Goal: Task Accomplishment & Management: Manage account settings

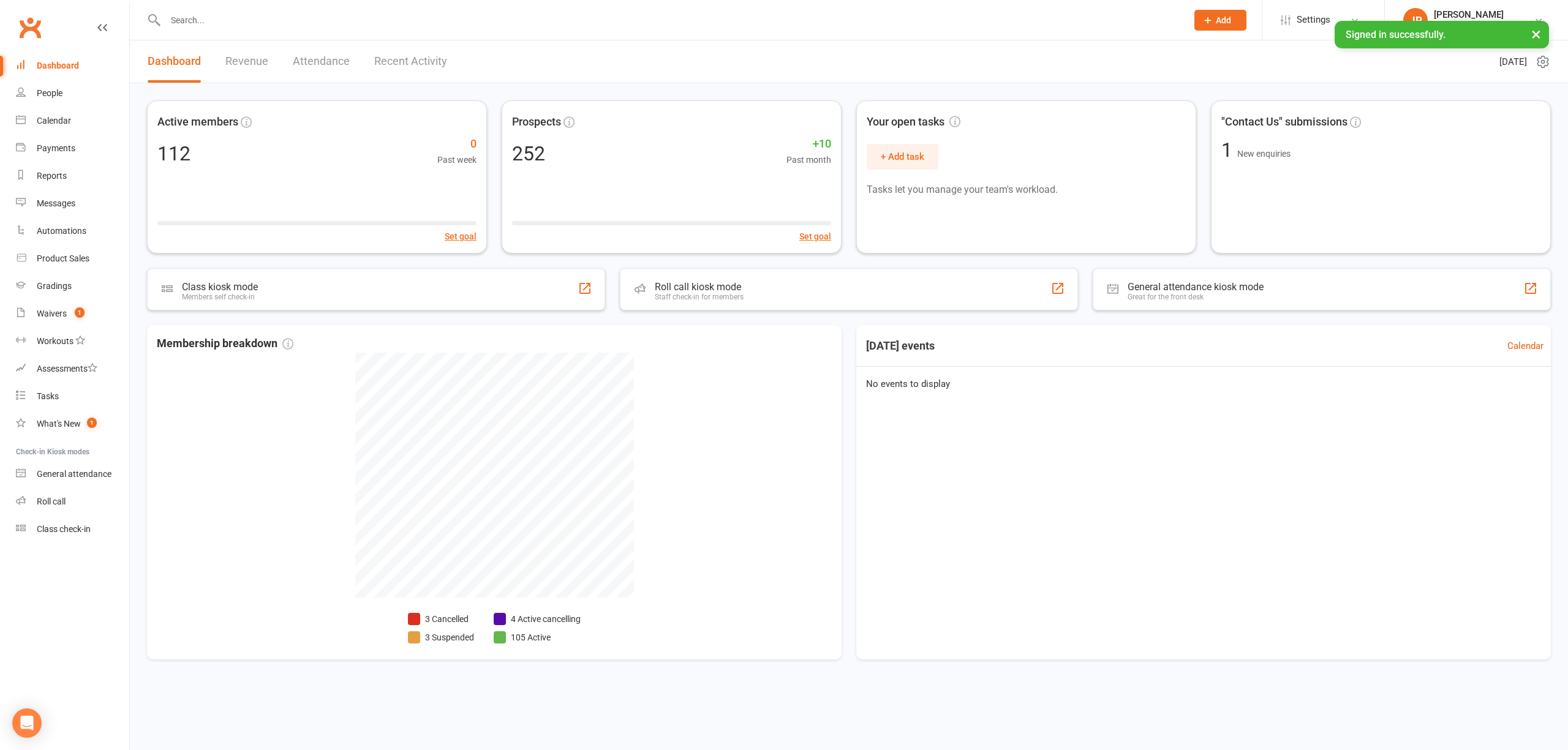
click at [252, 57] on link "Revenue" at bounding box center [247, 61] width 43 height 42
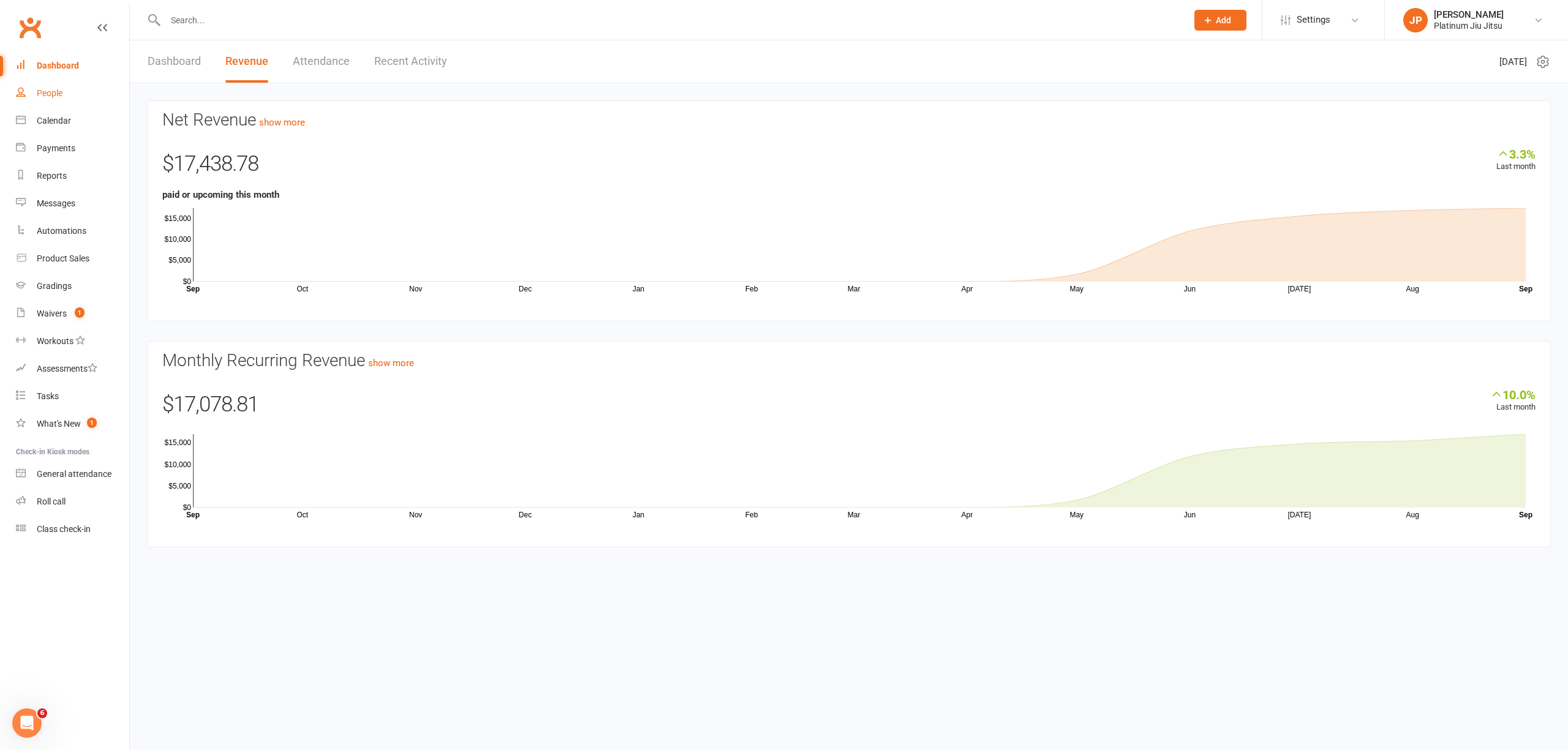
click at [53, 100] on link "People" at bounding box center [73, 93] width 113 height 27
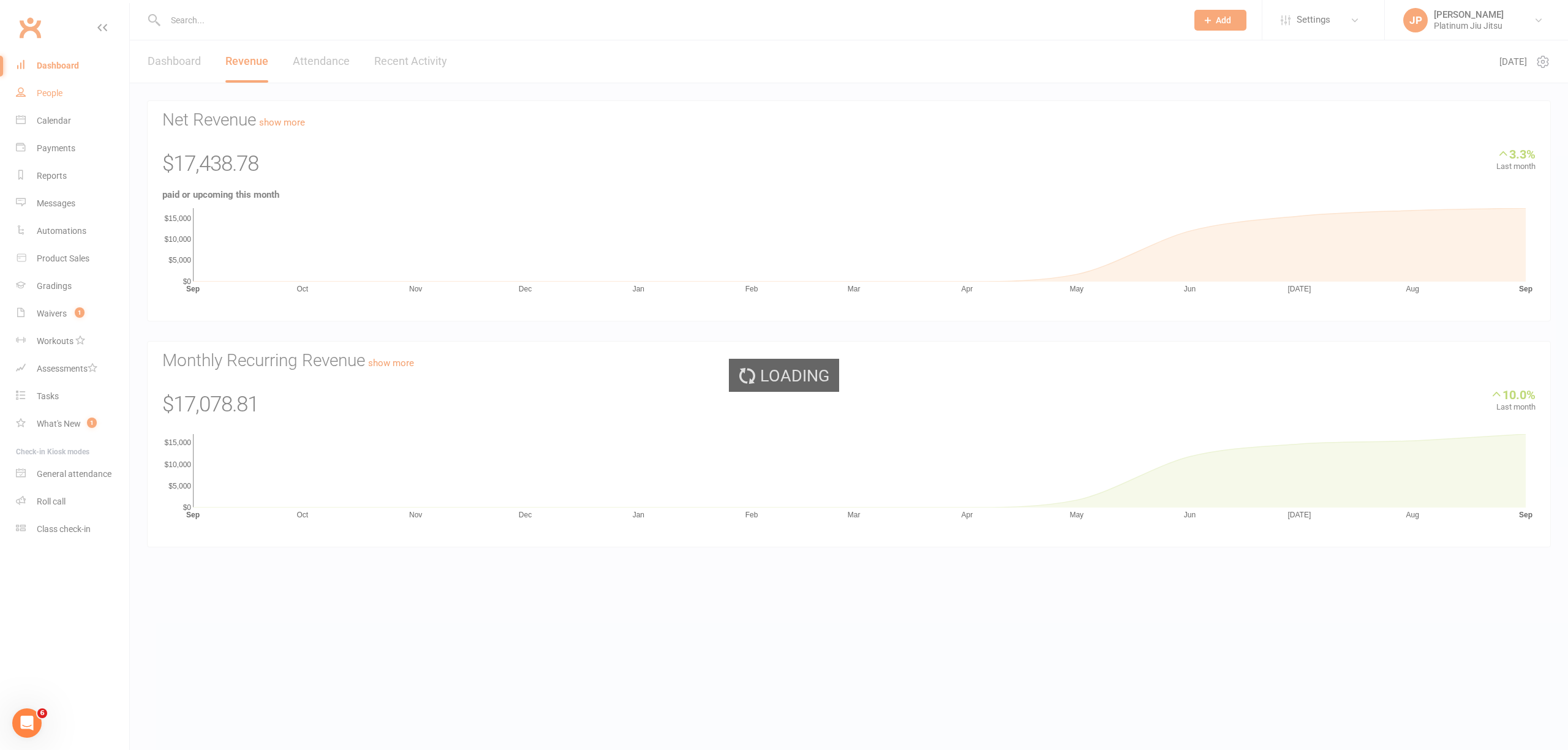
select select "100"
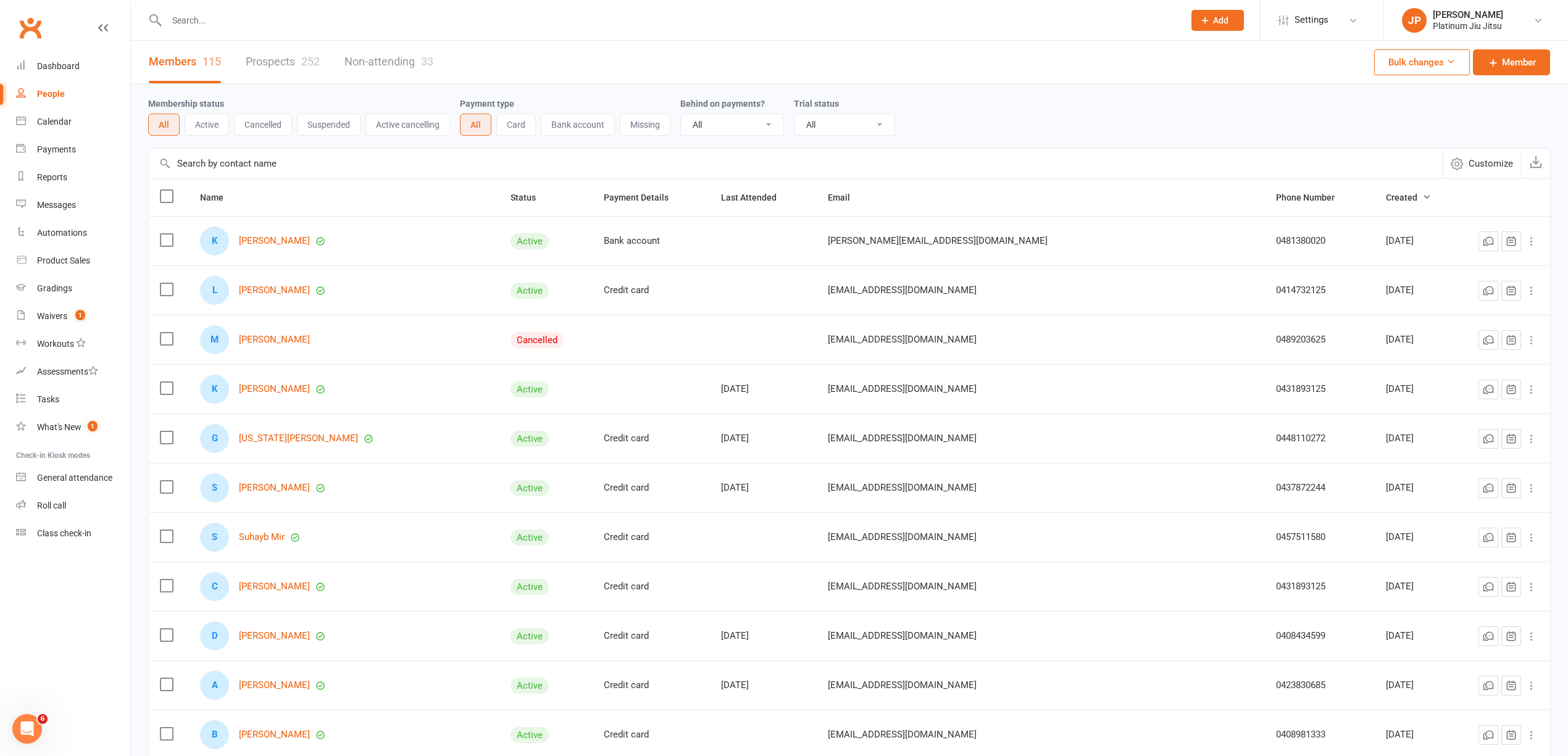
click at [212, 21] on input "text" at bounding box center [669, 21] width 1012 height 17
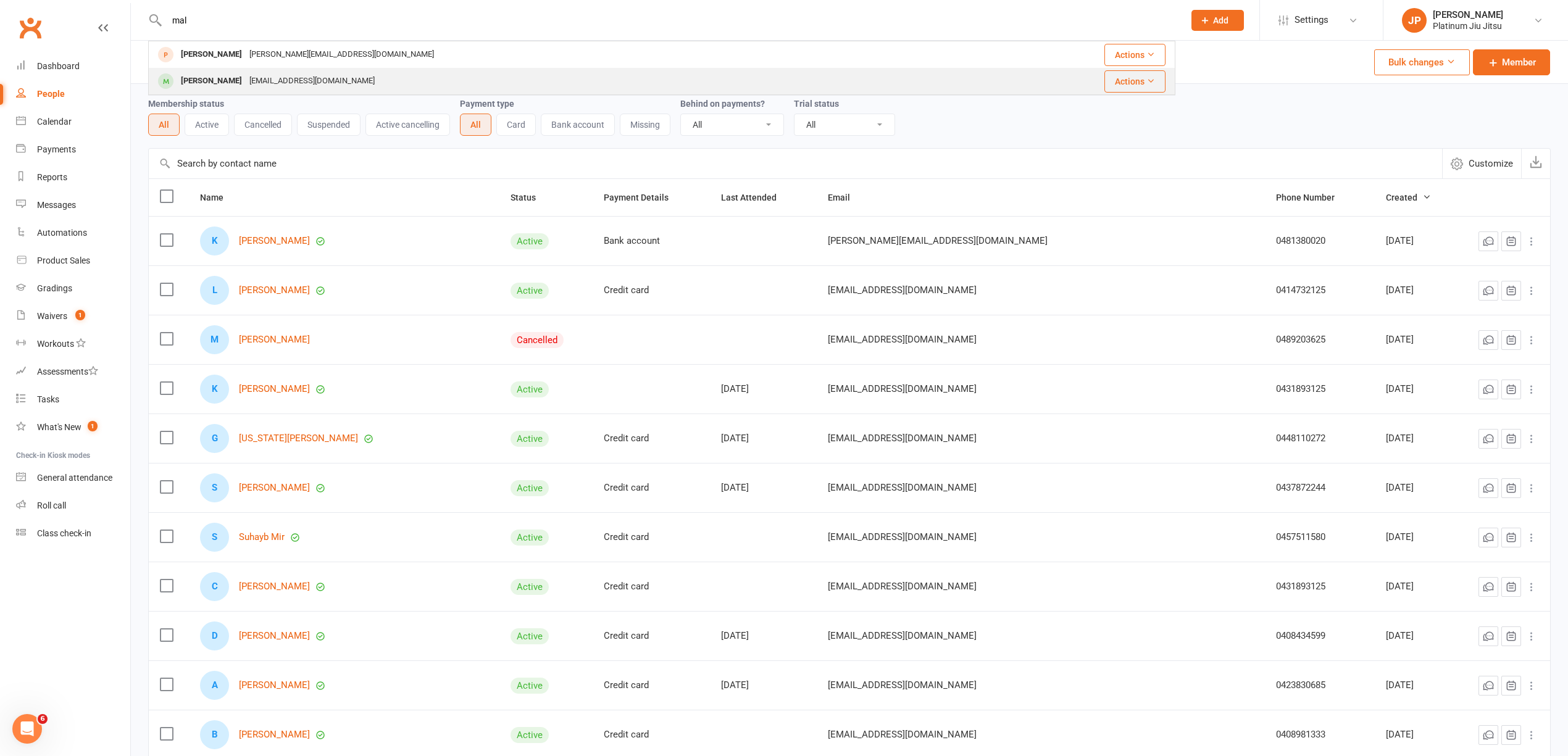
type input "mal"
click at [267, 87] on div "[EMAIL_ADDRESS][DOMAIN_NAME]" at bounding box center [312, 81] width 133 height 18
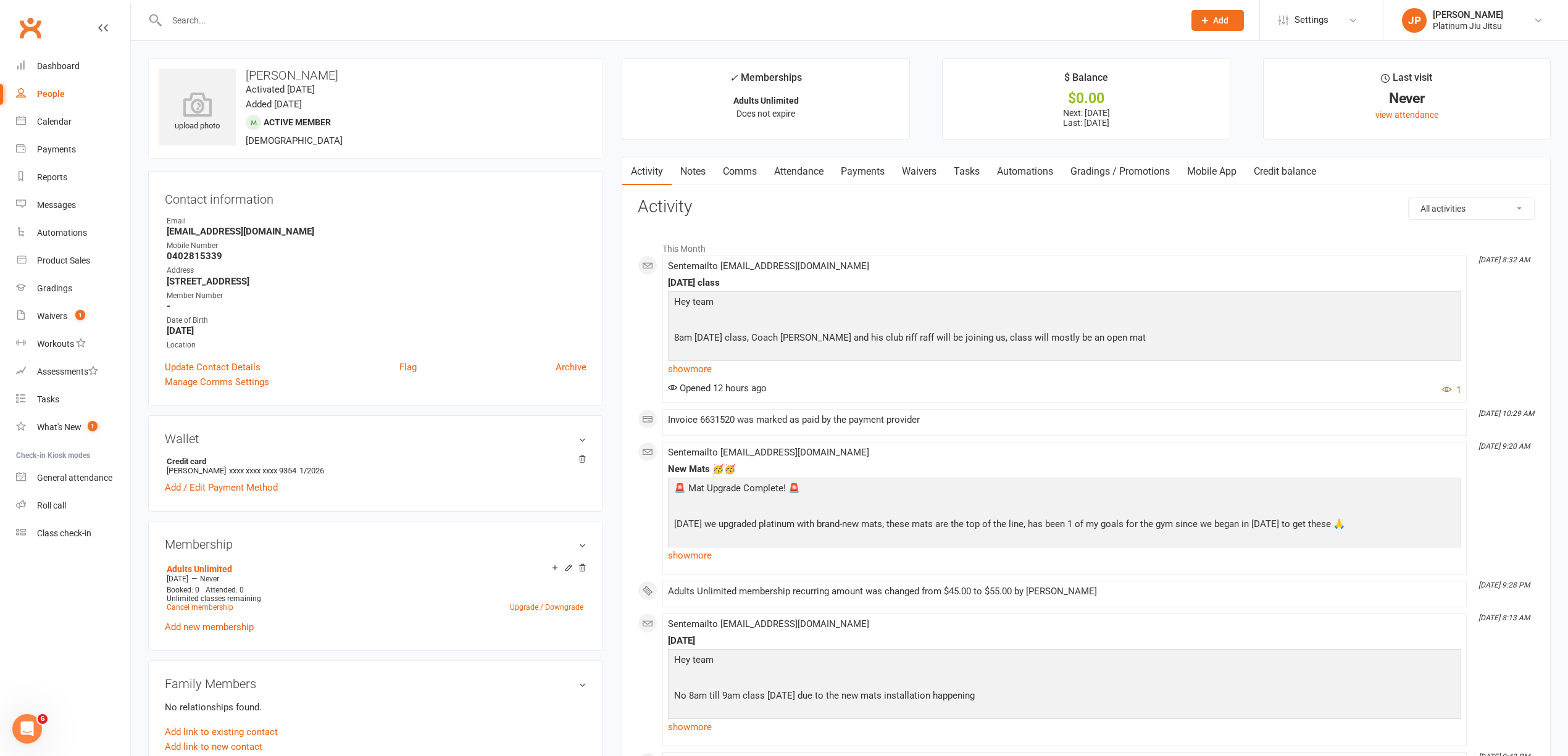
click at [865, 168] on link "Payments" at bounding box center [862, 172] width 61 height 28
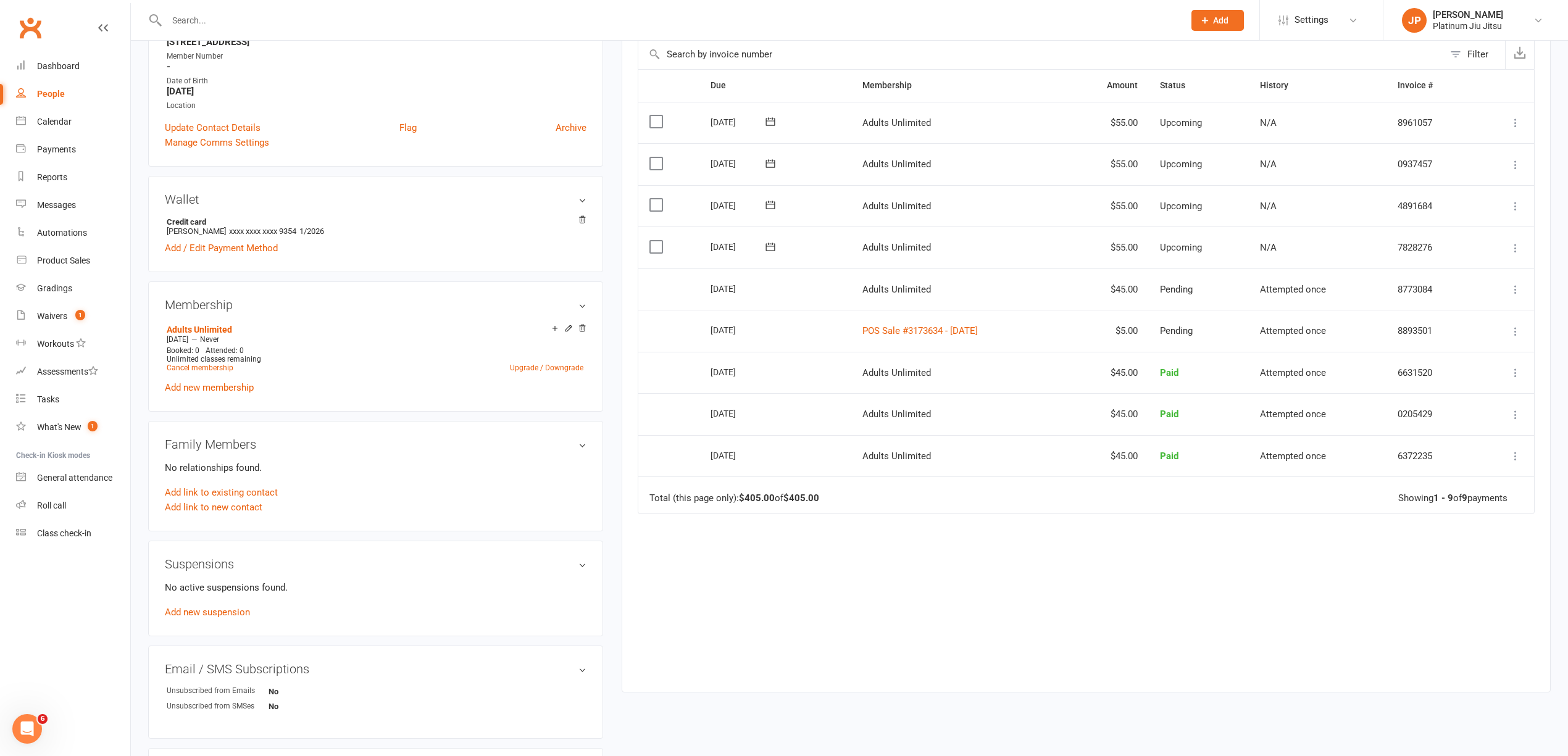
scroll to position [247, 0]
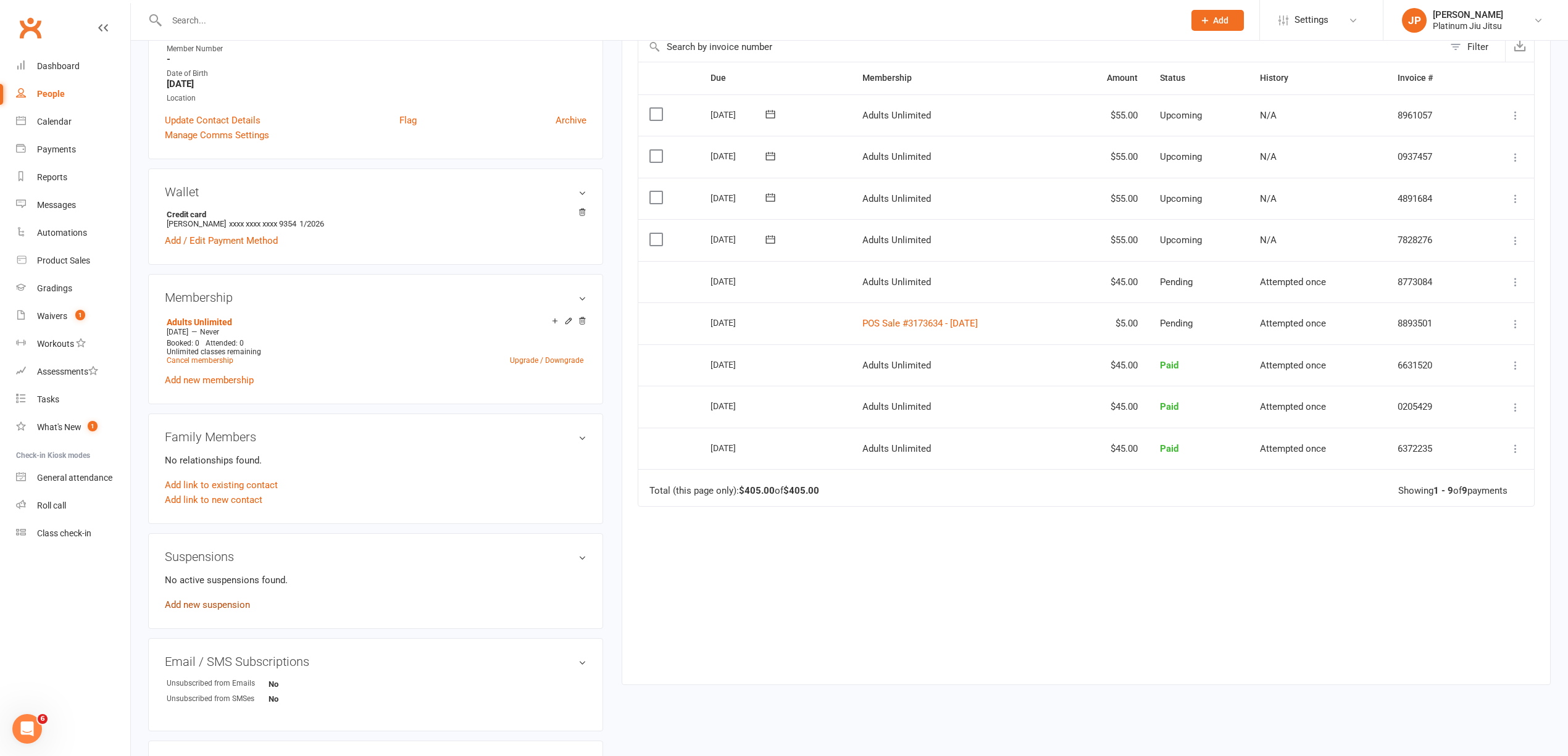
click at [230, 609] on link "Add new suspension" at bounding box center [207, 604] width 85 height 11
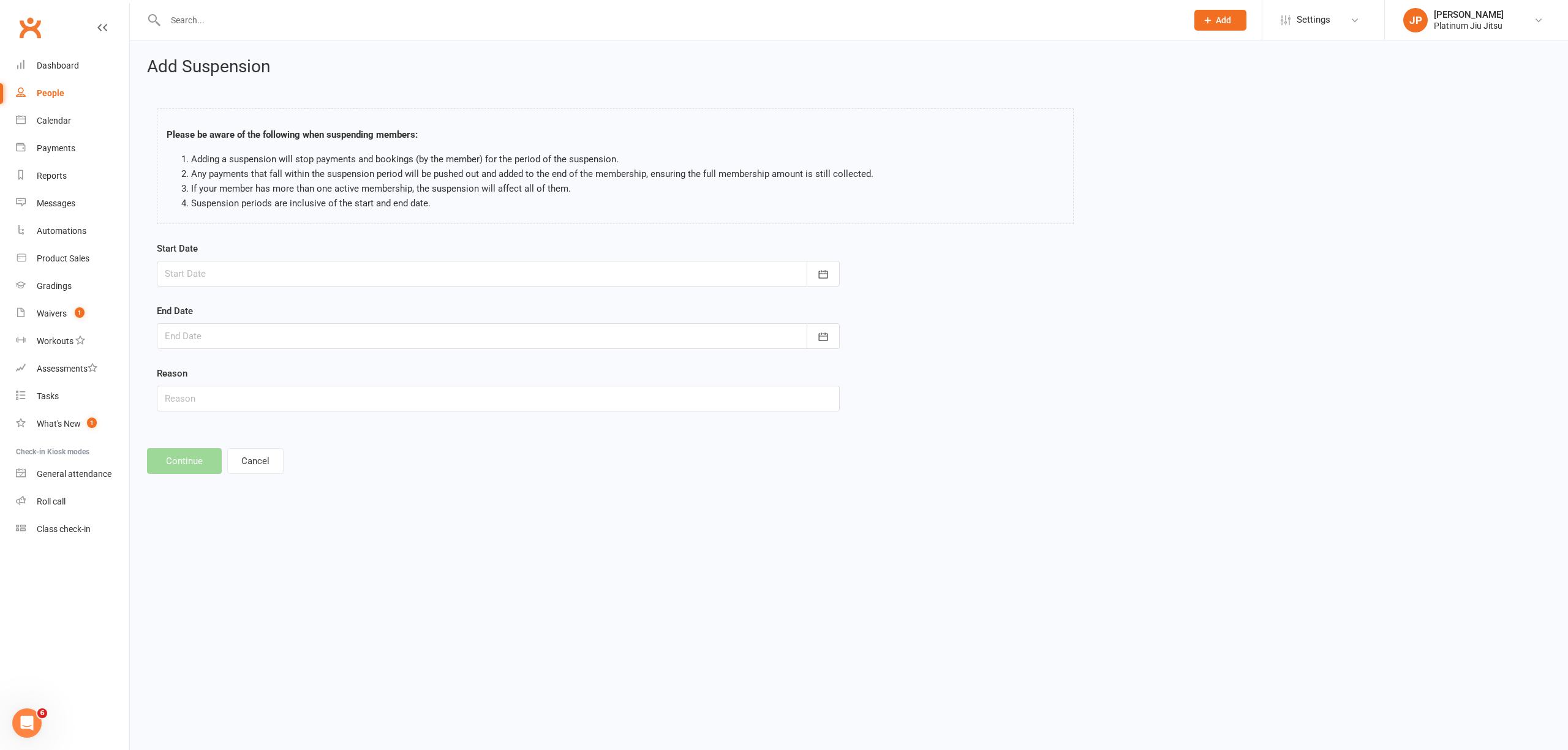
click at [189, 275] on div at bounding box center [498, 274] width 683 height 26
click at [206, 399] on span "14" at bounding box center [206, 398] width 9 height 9
type input "[DATE]"
click at [230, 345] on div at bounding box center [498, 336] width 683 height 26
click at [366, 369] on icon "button" at bounding box center [370, 368] width 9 height 9
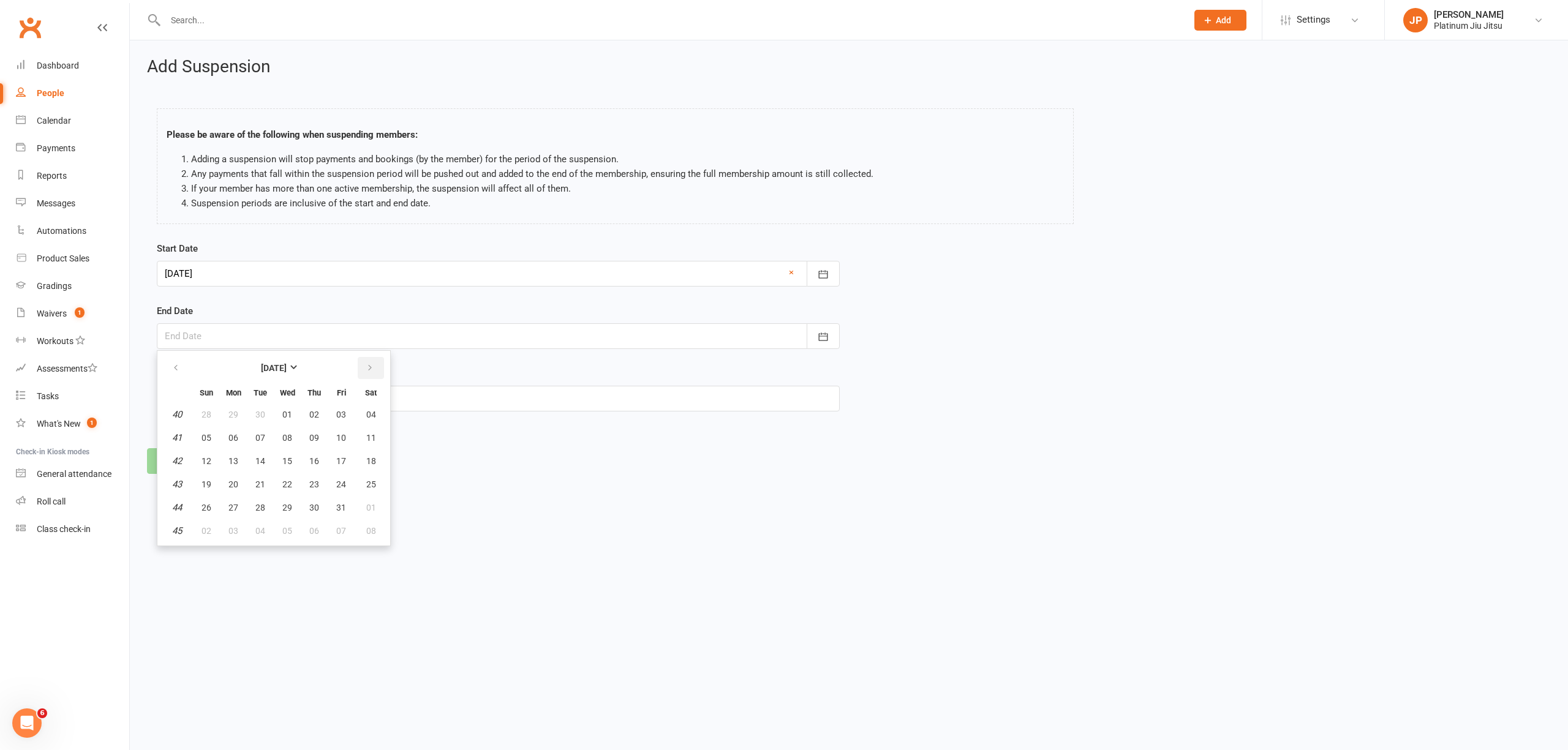
click at [366, 369] on icon "button" at bounding box center [370, 368] width 9 height 9
click at [370, 503] on span "29" at bounding box center [370, 507] width 9 height 9
type input "[DATE]"
click at [238, 405] on input "text" at bounding box center [498, 399] width 683 height 26
type input "work"
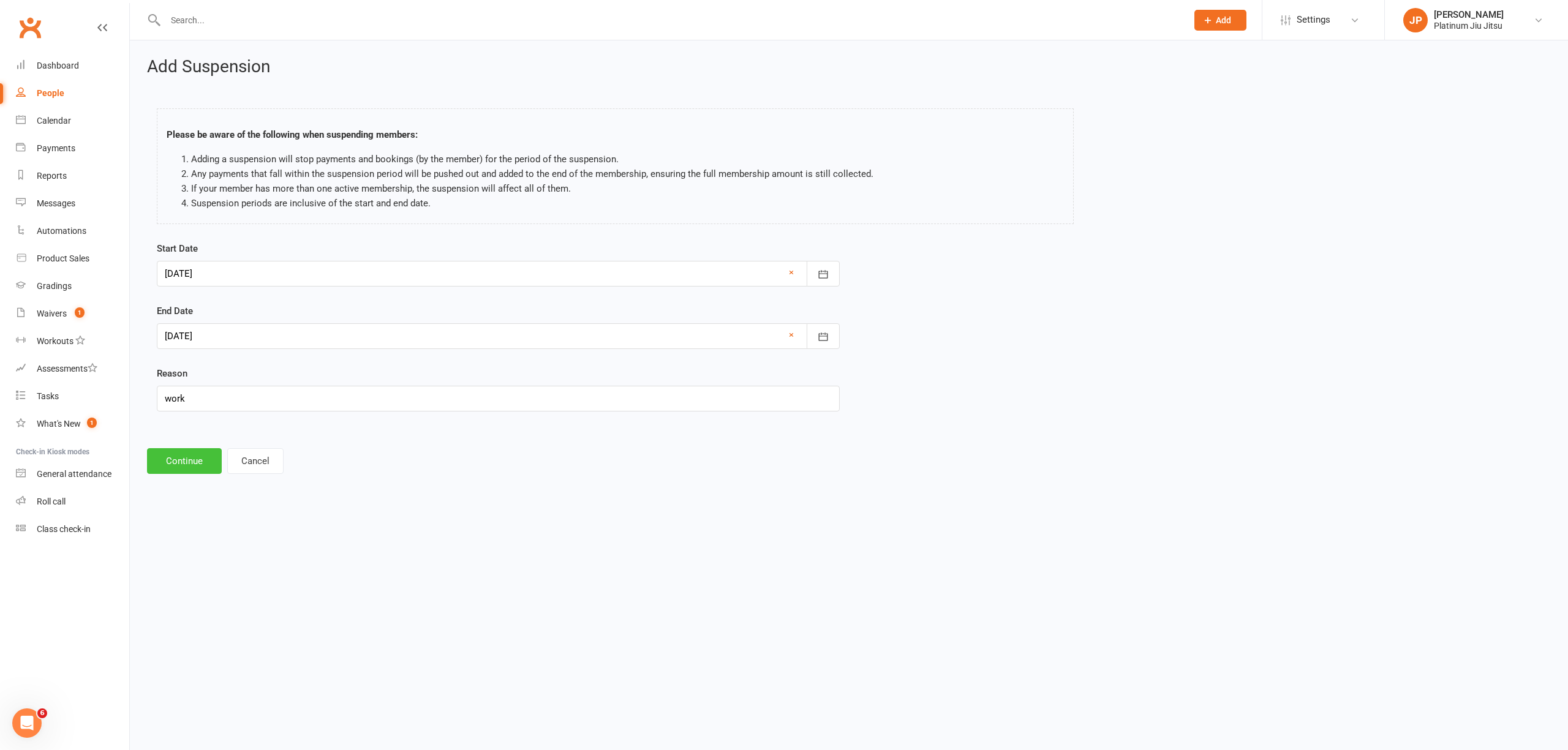
click at [176, 462] on button "Continue" at bounding box center [184, 461] width 74 height 26
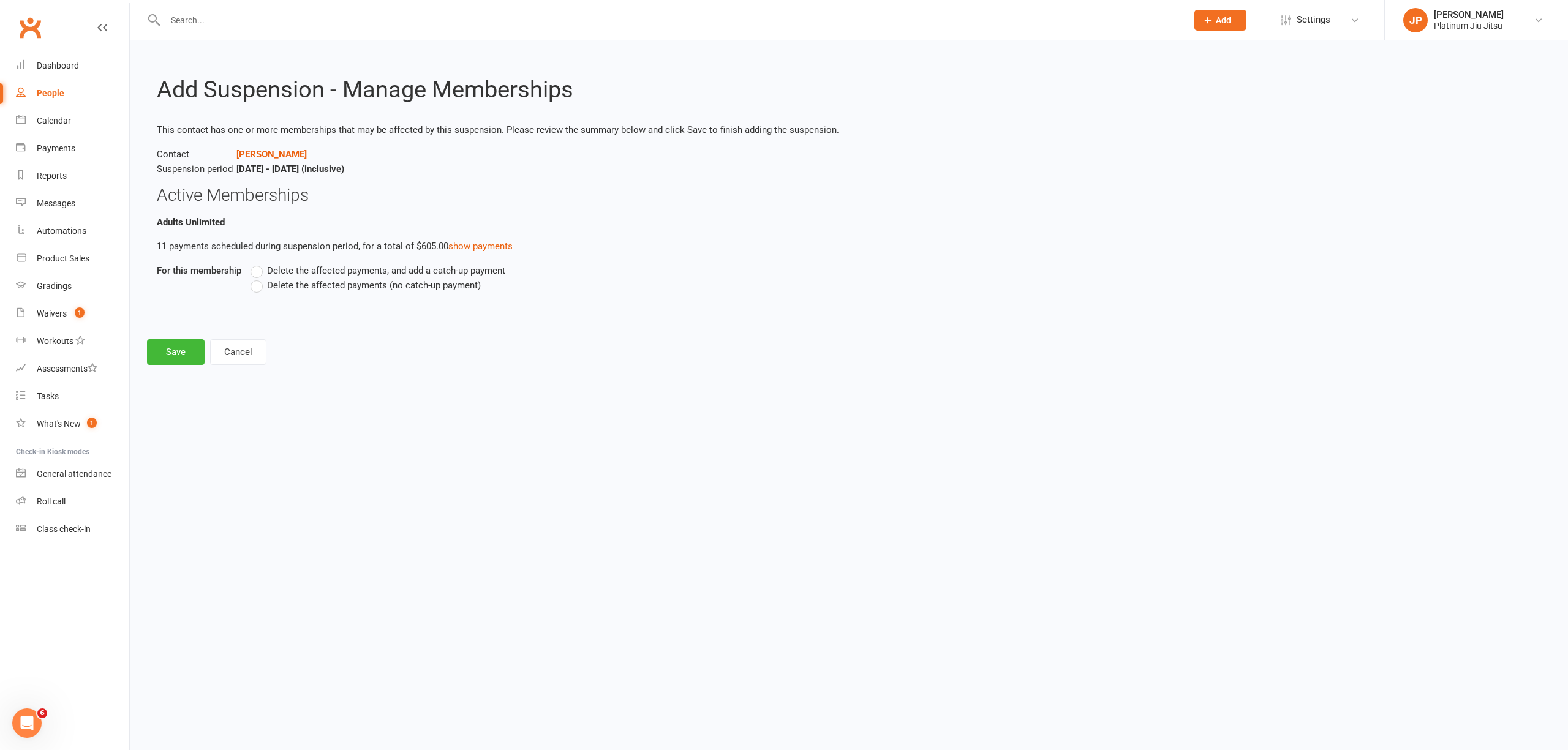
click at [260, 286] on label "Delete the affected payments (no catch-up payment)" at bounding box center [365, 285] width 230 height 15
click at [258, 278] on input "Delete the affected payments (no catch-up payment)" at bounding box center [254, 278] width 8 height 0
click at [185, 345] on button "Save" at bounding box center [175, 352] width 57 height 26
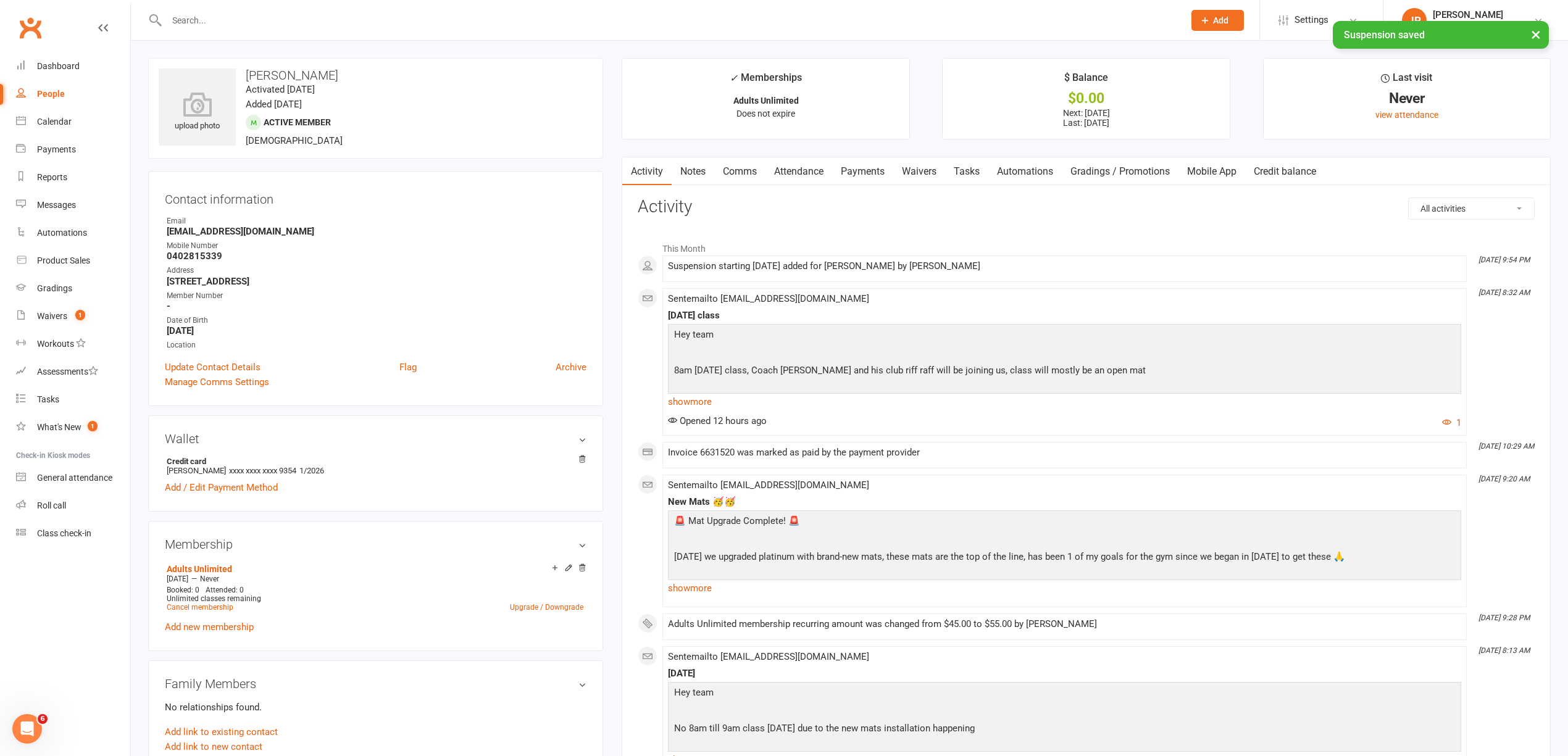
drag, startPoint x: 890, startPoint y: 166, endPoint x: 884, endPoint y: 166, distance: 6.0
click at [884, 166] on link "Payments" at bounding box center [862, 172] width 61 height 28
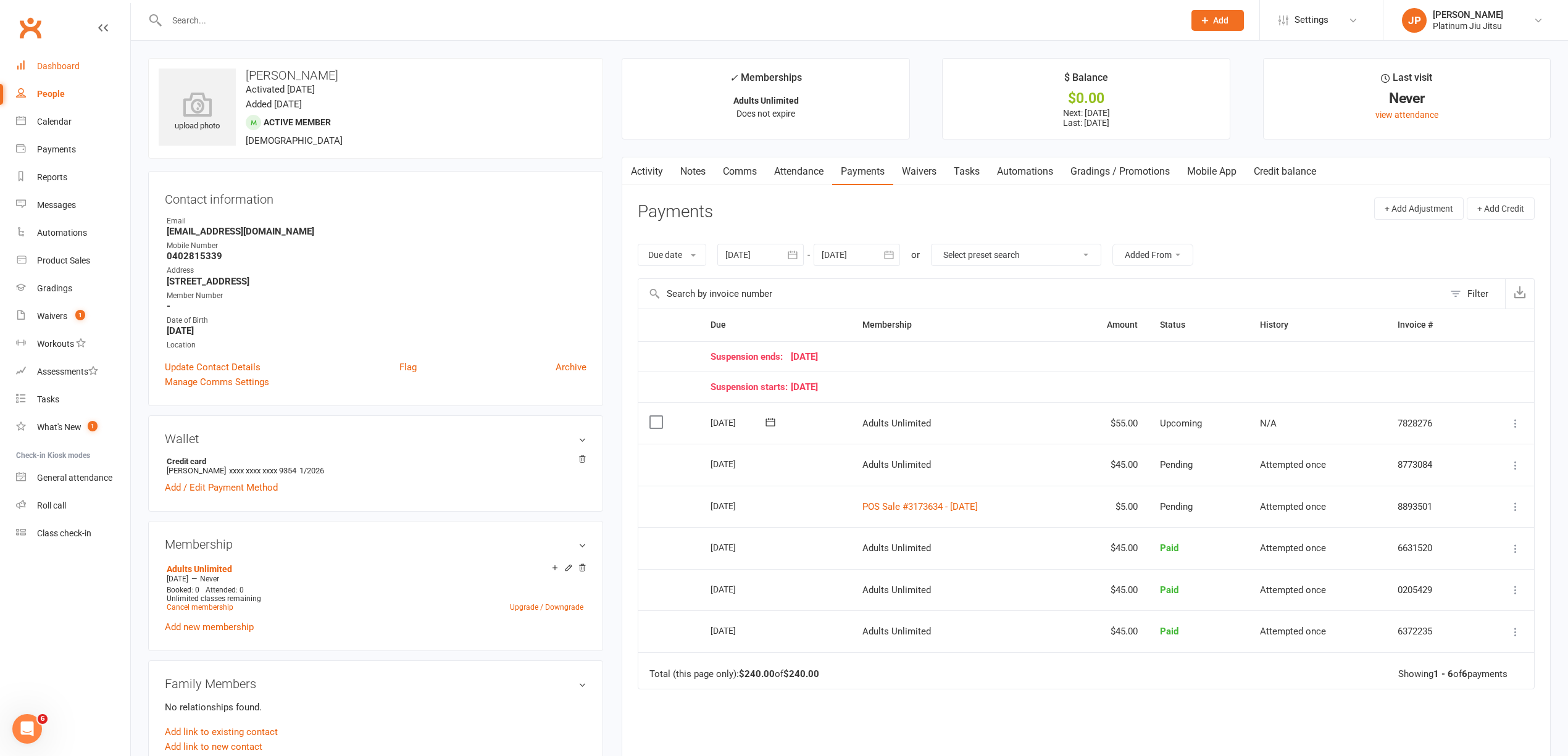
click at [58, 59] on link "Dashboard" at bounding box center [73, 66] width 114 height 28
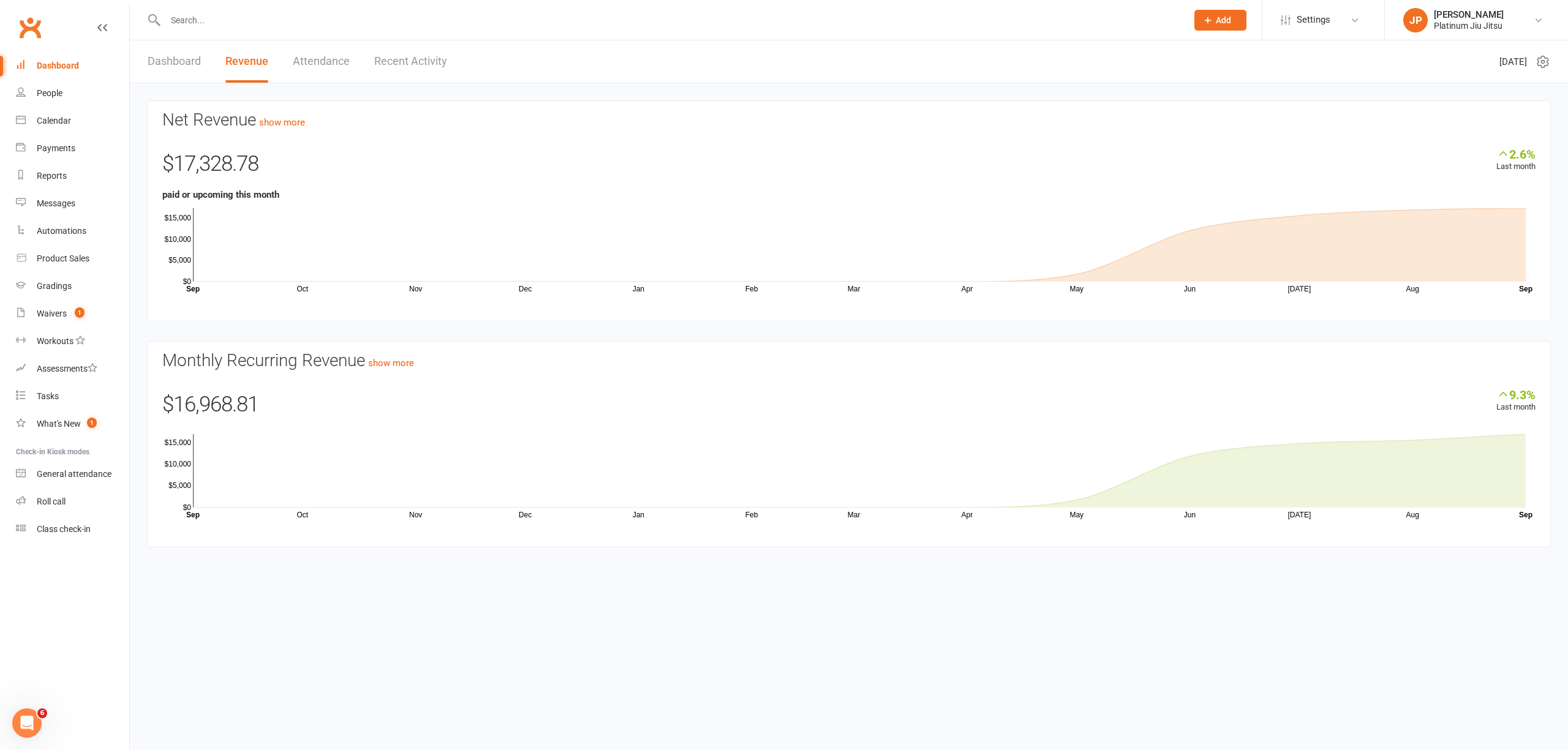
click at [329, 68] on link "Attendance" at bounding box center [321, 61] width 57 height 42
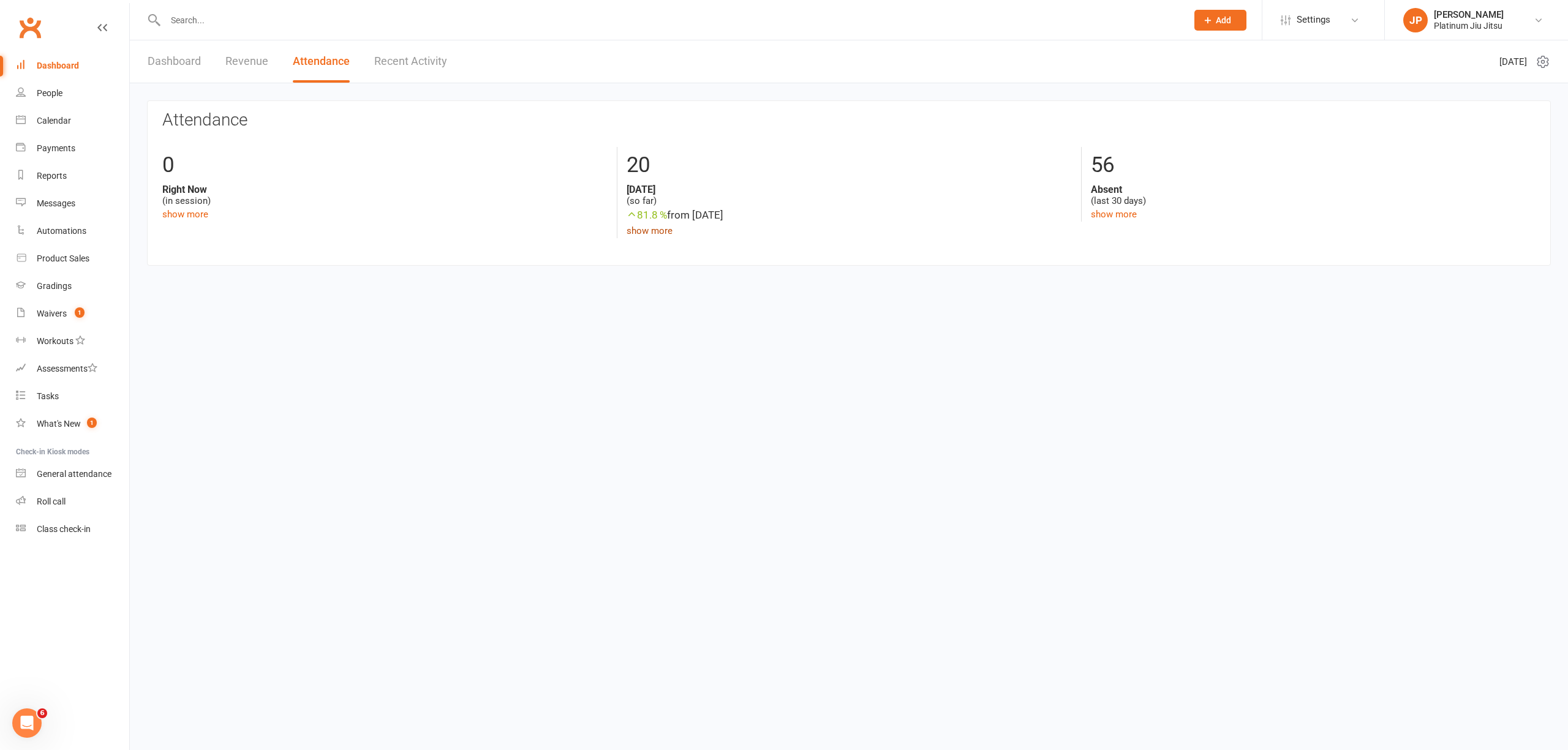
click at [667, 232] on link "show more" at bounding box center [650, 231] width 46 height 11
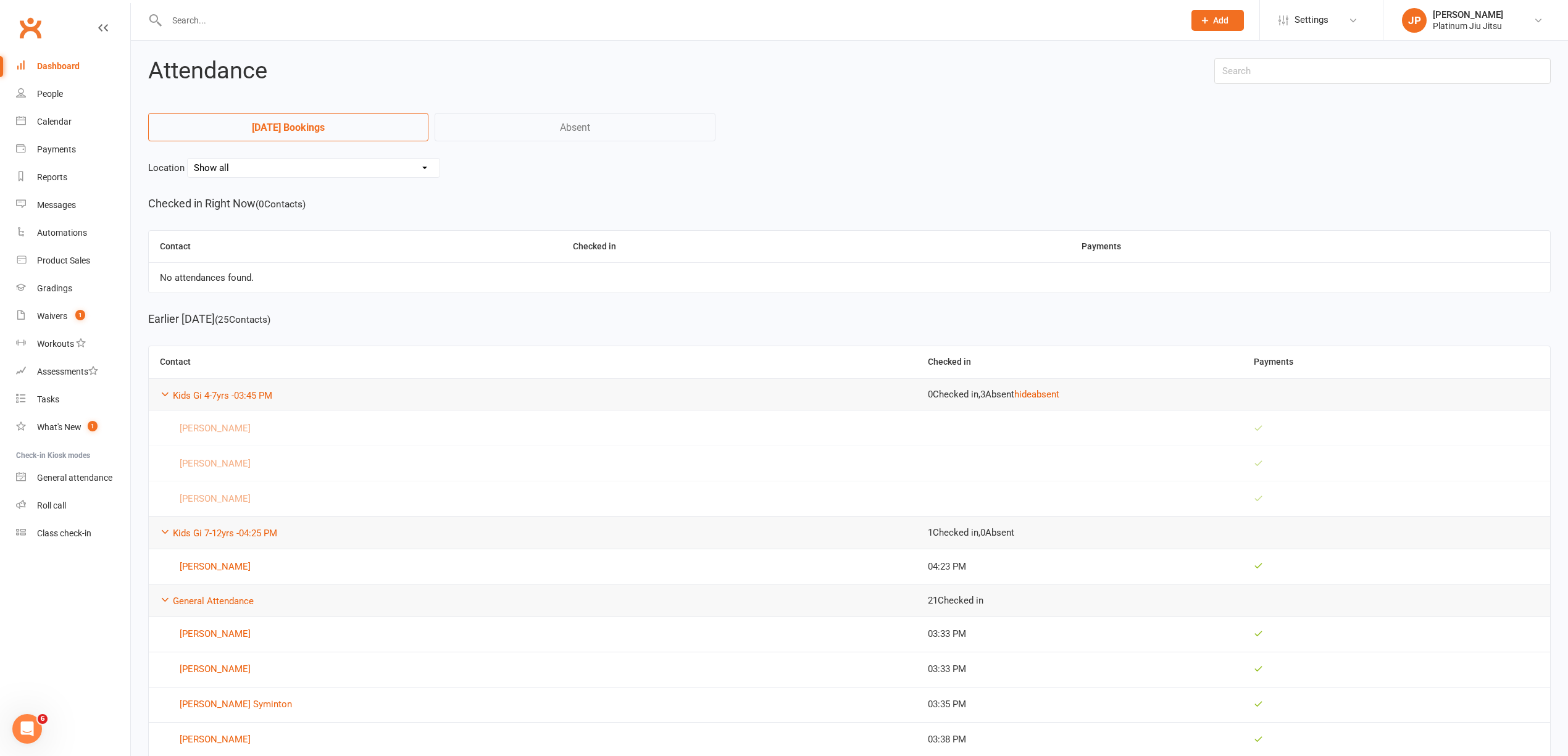
click at [69, 58] on link "Dashboard" at bounding box center [73, 66] width 114 height 28
